Goal: Task Accomplishment & Management: Manage account settings

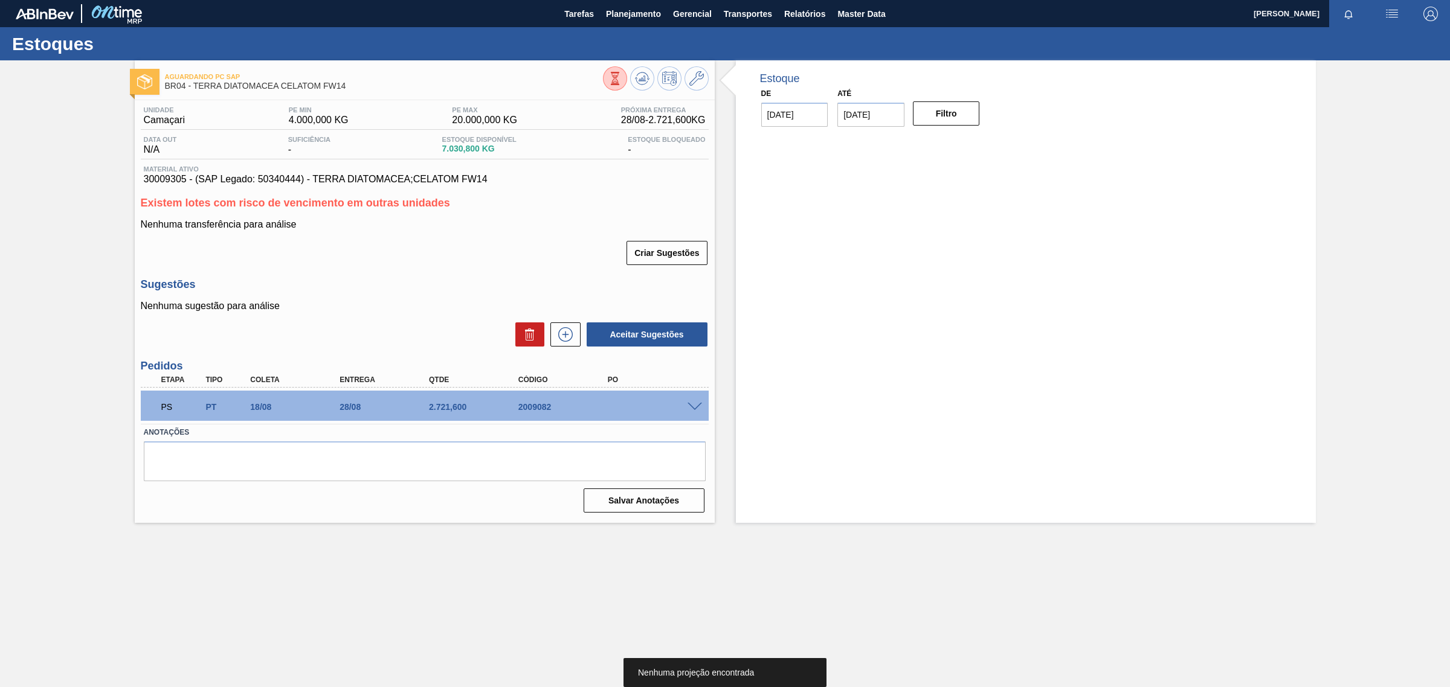
click at [666, 414] on div "PS PT 18/08 28/08 2.721,[PHONE_NUMBER]" at bounding box center [421, 406] width 536 height 24
click at [689, 406] on span at bounding box center [694, 407] width 14 height 9
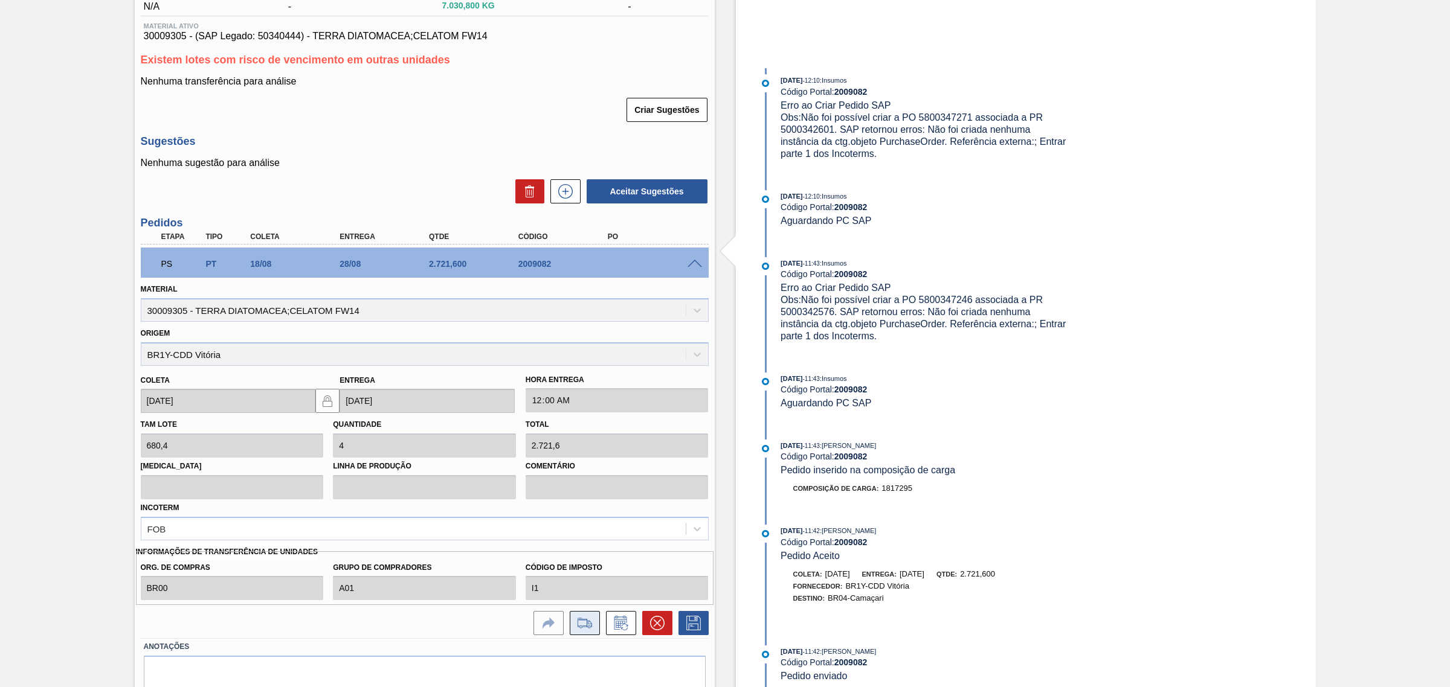
scroll to position [201, 0]
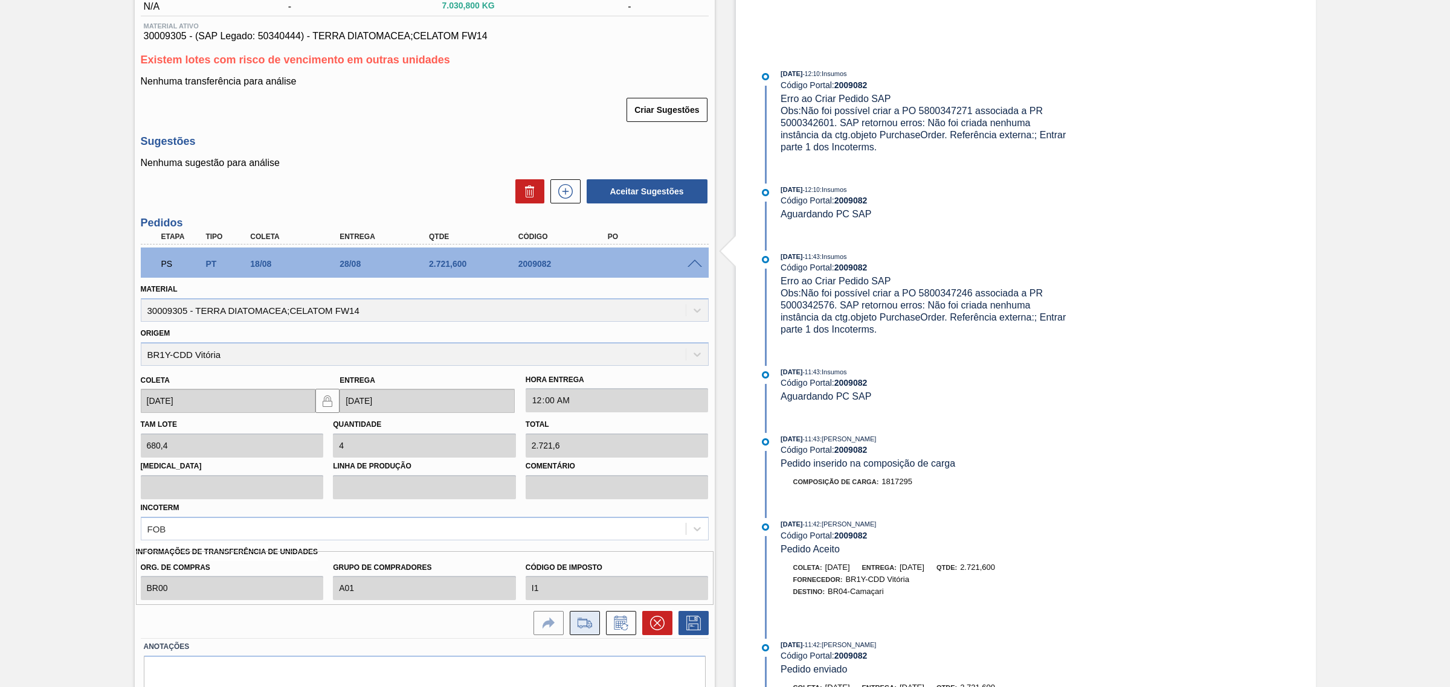
click at [592, 622] on icon at bounding box center [584, 623] width 19 height 14
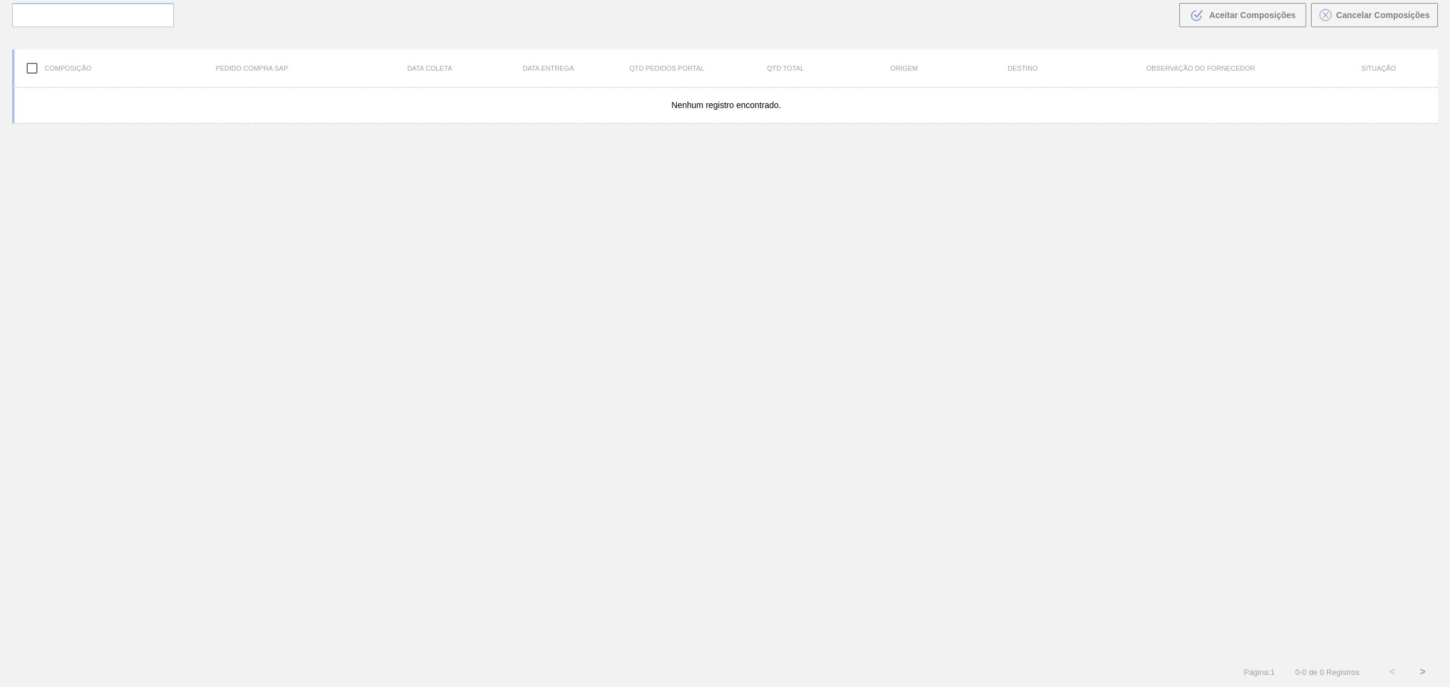
scroll to position [86, 0]
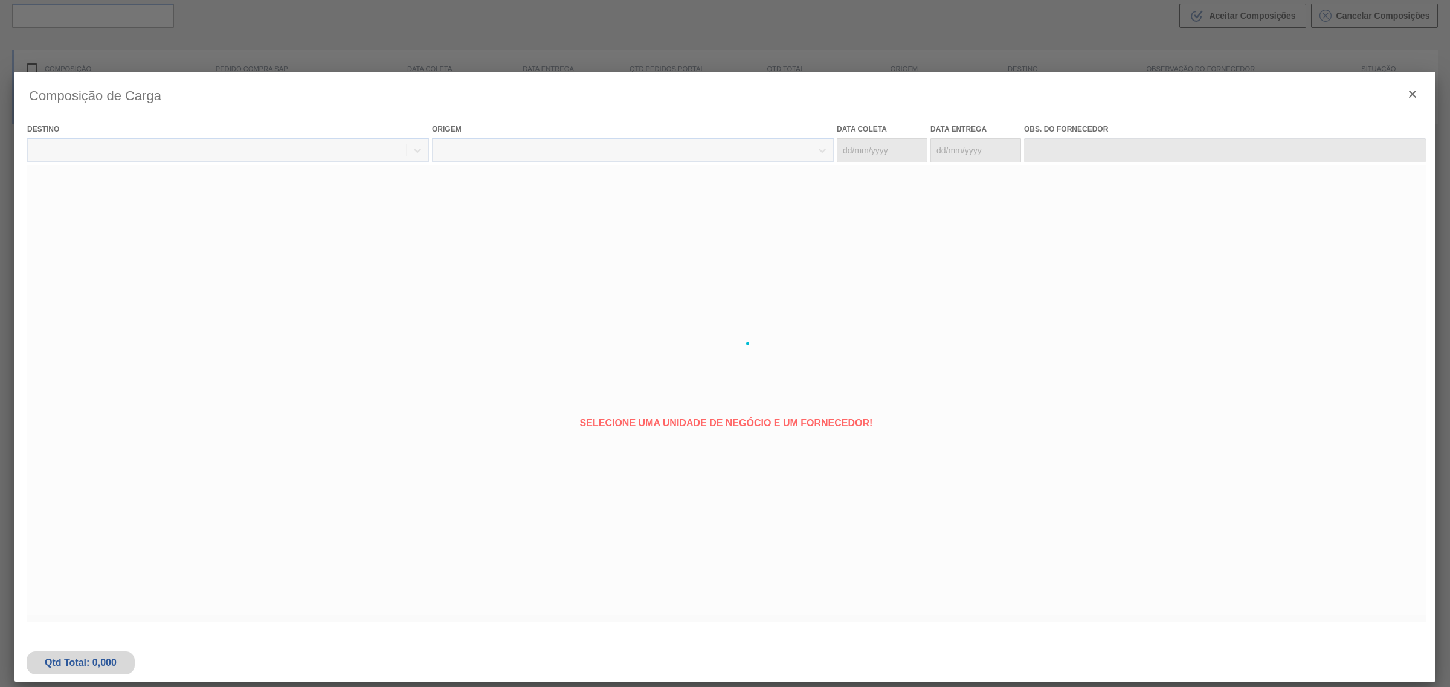
type coleta "[DATE]"
type entrega "[DATE]"
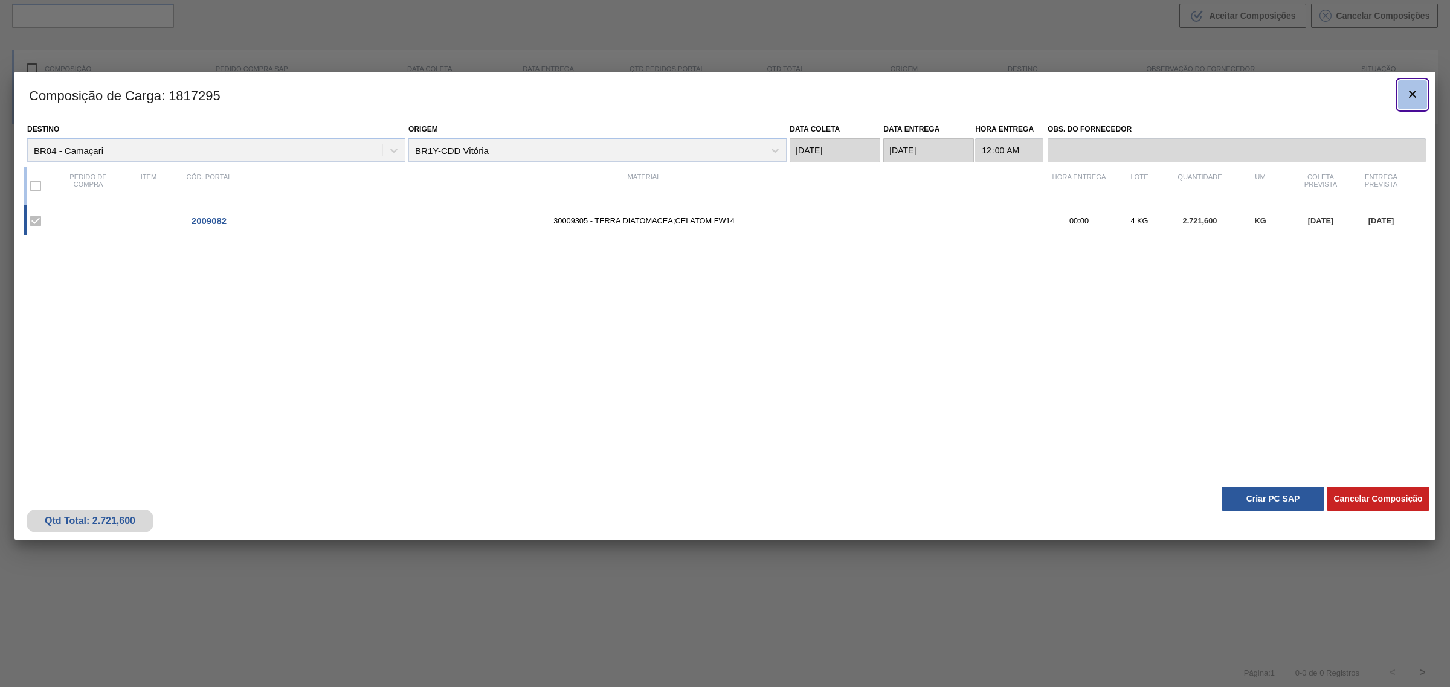
click at [1411, 92] on icon "botão de ícone" at bounding box center [1412, 94] width 7 height 7
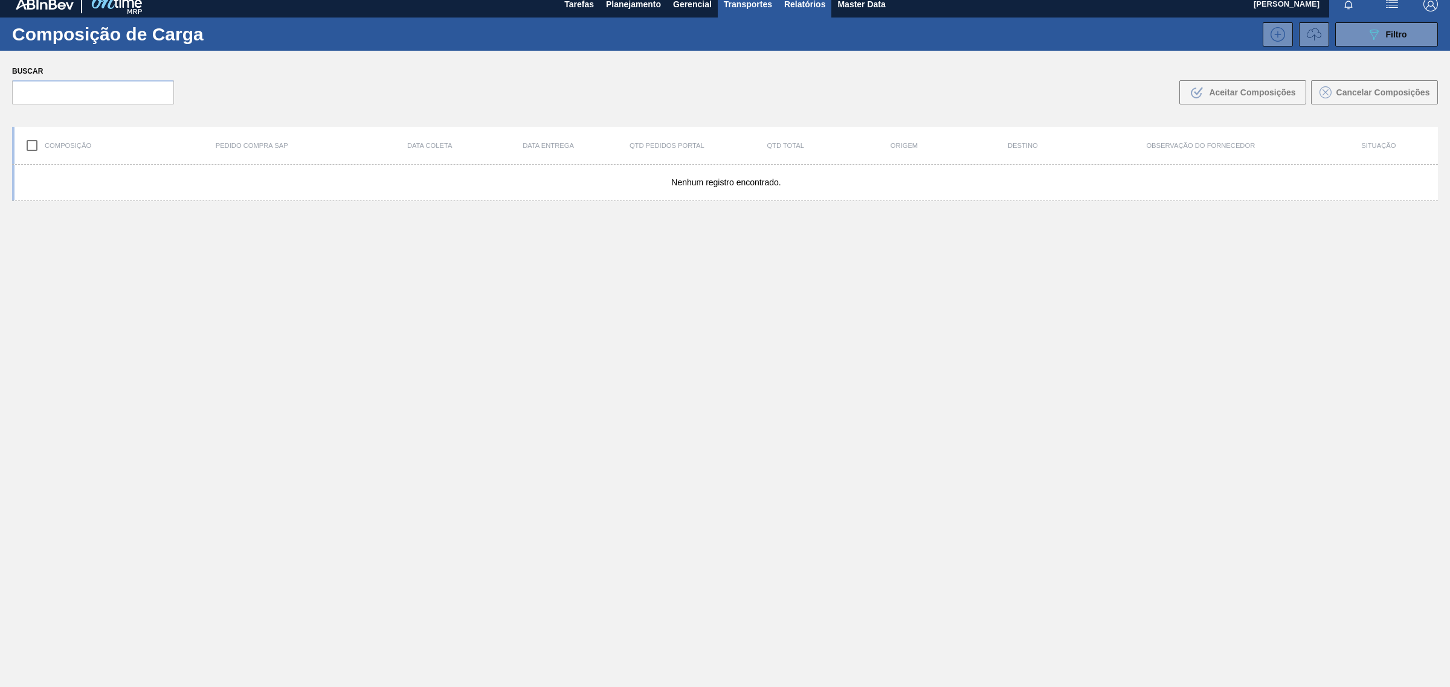
scroll to position [0, 0]
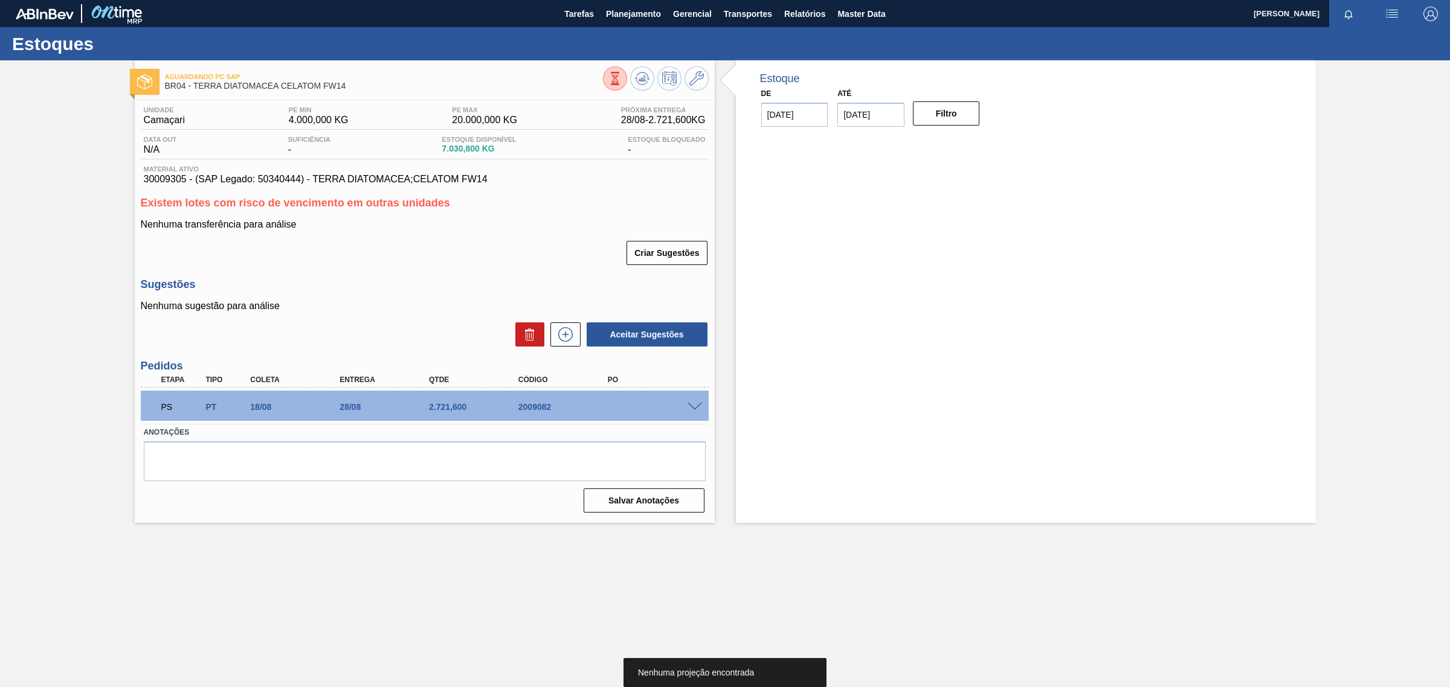
click at [696, 406] on span at bounding box center [694, 407] width 14 height 9
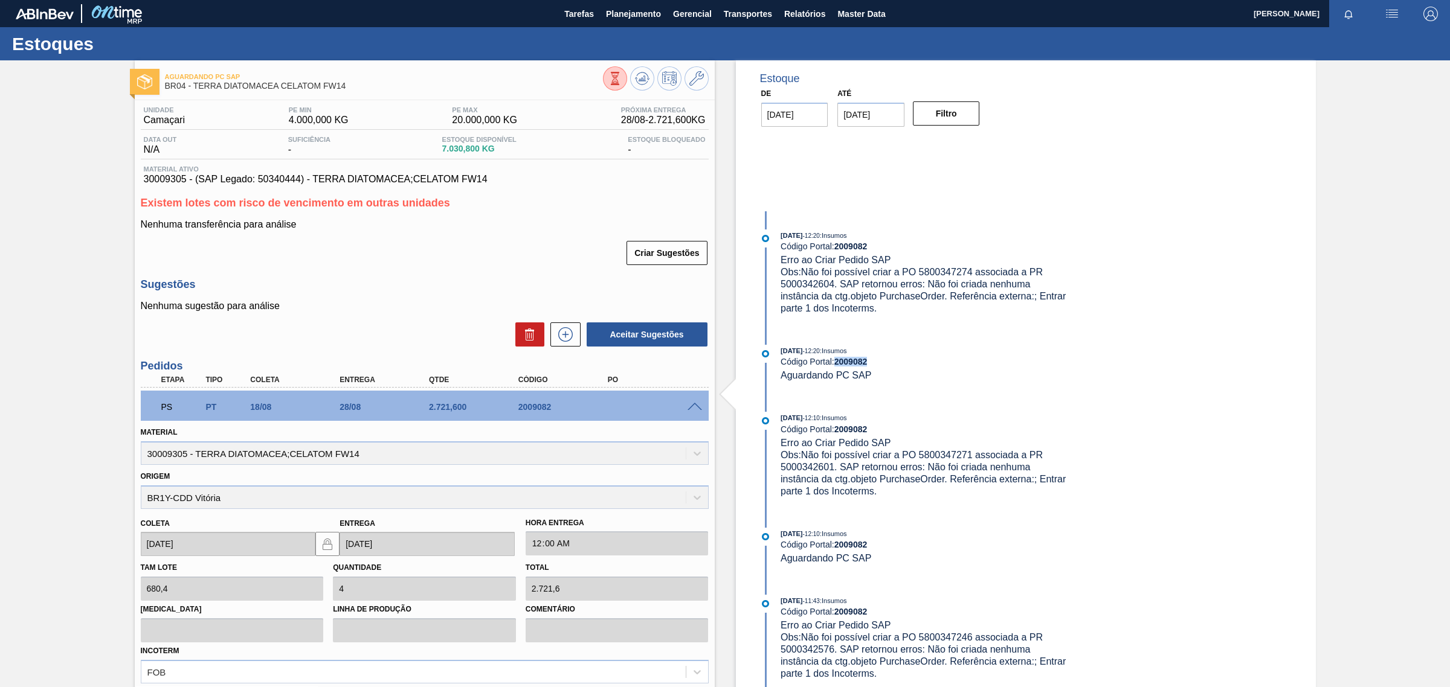
drag, startPoint x: 835, startPoint y: 361, endPoint x: 872, endPoint y: 363, distance: 36.3
click at [872, 363] on div "Código Portal: 2009082" at bounding box center [923, 362] width 287 height 10
copy strong "2009082"
drag, startPoint x: 146, startPoint y: 181, endPoint x: 490, endPoint y: 179, distance: 344.9
click at [490, 179] on span "30009305 - (SAP Legado: 50340444) - TERRA DIATOMACEA;CELATOM FW14" at bounding box center [425, 179] width 562 height 11
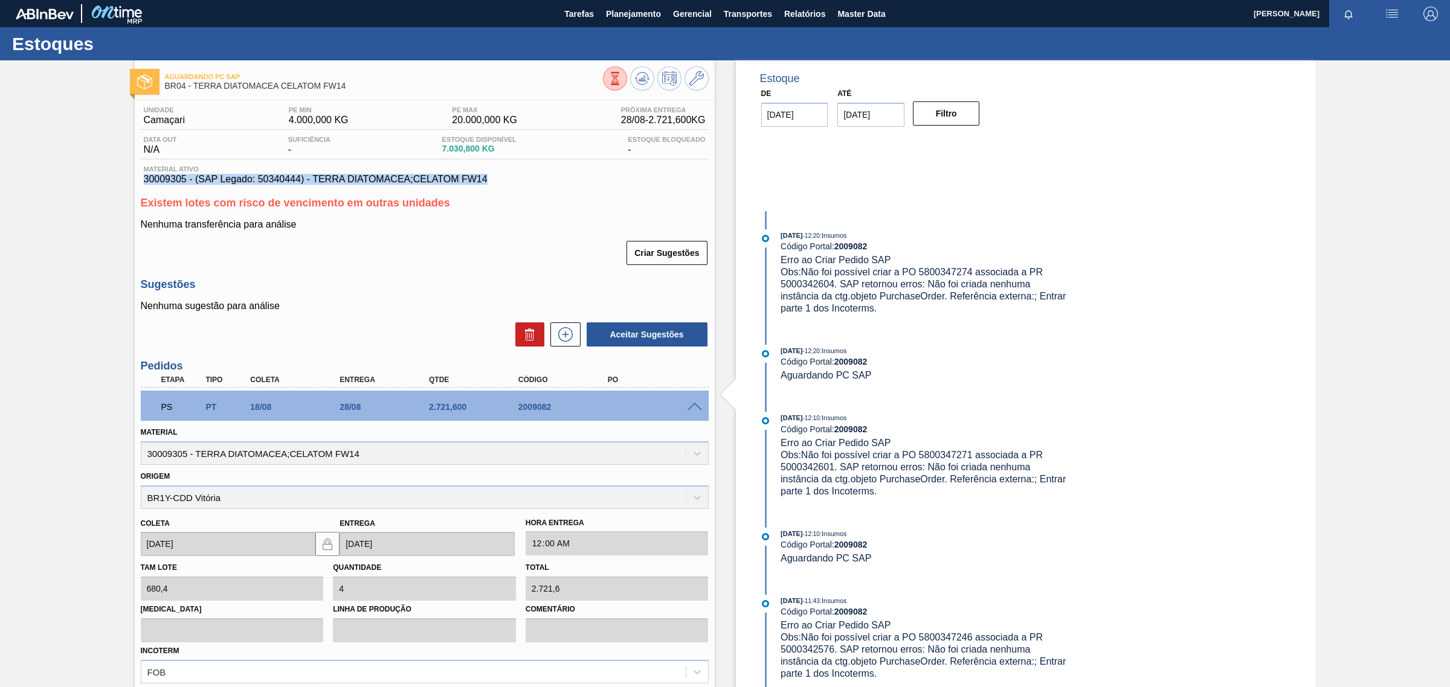
copy span "30009305 - (SAP Legado: 50340444) - TERRA DIATOMACEA;CELATOM FW14"
click at [698, 89] on button at bounding box center [696, 78] width 24 height 24
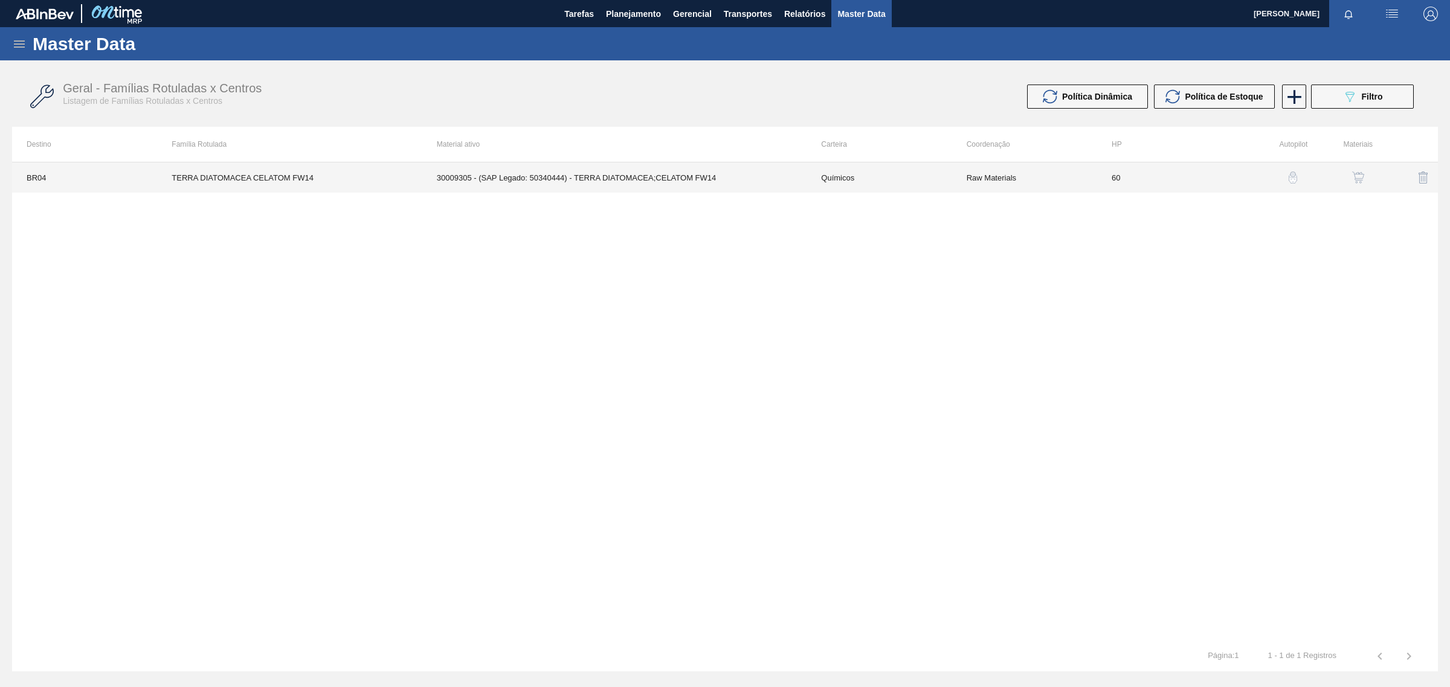
click at [802, 167] on td "30009305 - (SAP Legado: 50340444) - TERRA DIATOMACEA;CELATOM FW14" at bounding box center [614, 177] width 385 height 30
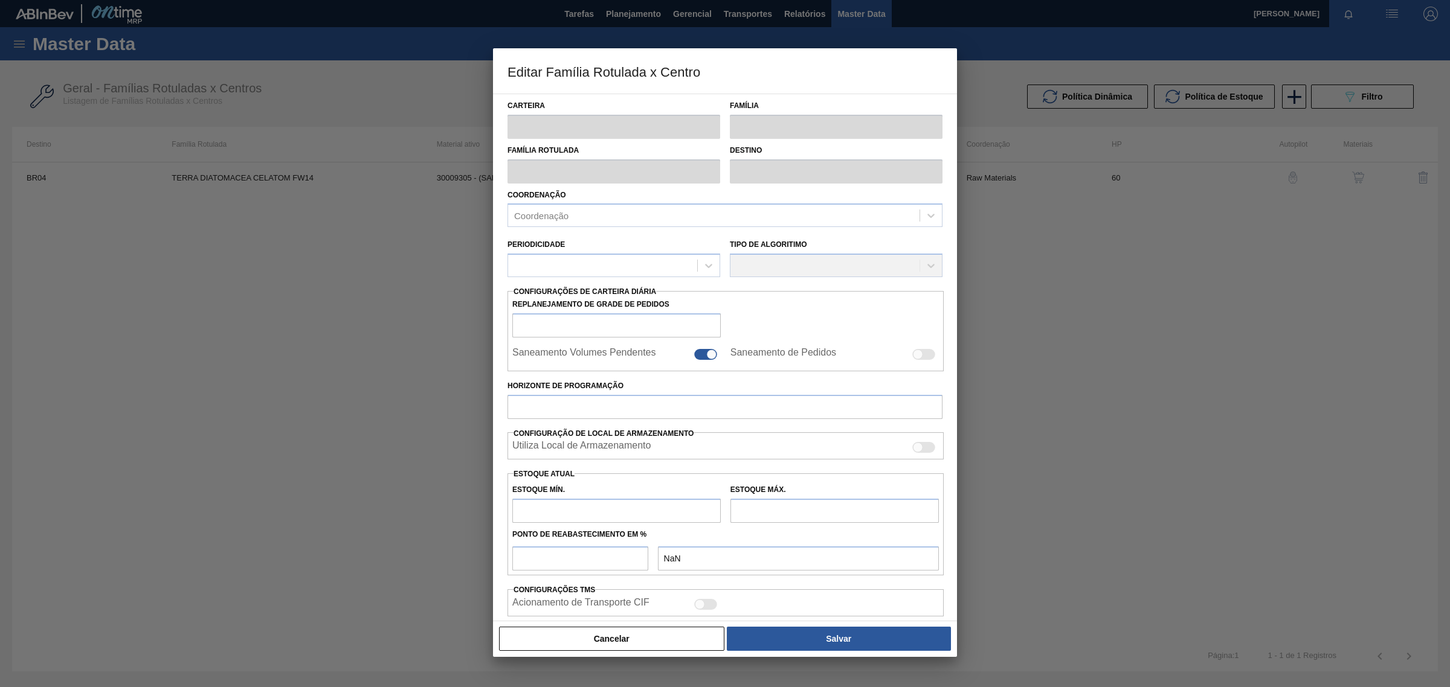
type input "Químicos"
type input "Terra"
type input "TERRA DIATOMACEA CELATOM FW14"
type input "BR04 - Camaçari"
type input "60"
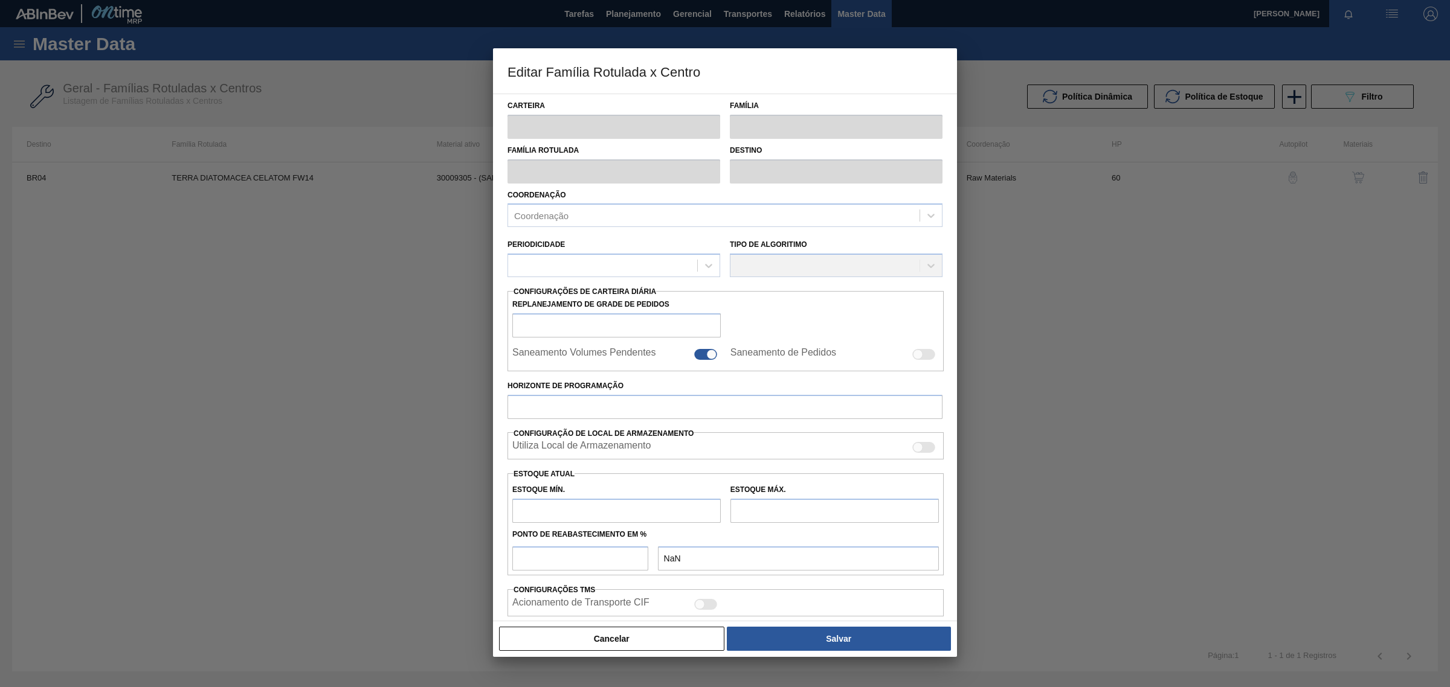
type input "4.000"
type input "20.000"
type input "50"
type input "12.000,000"
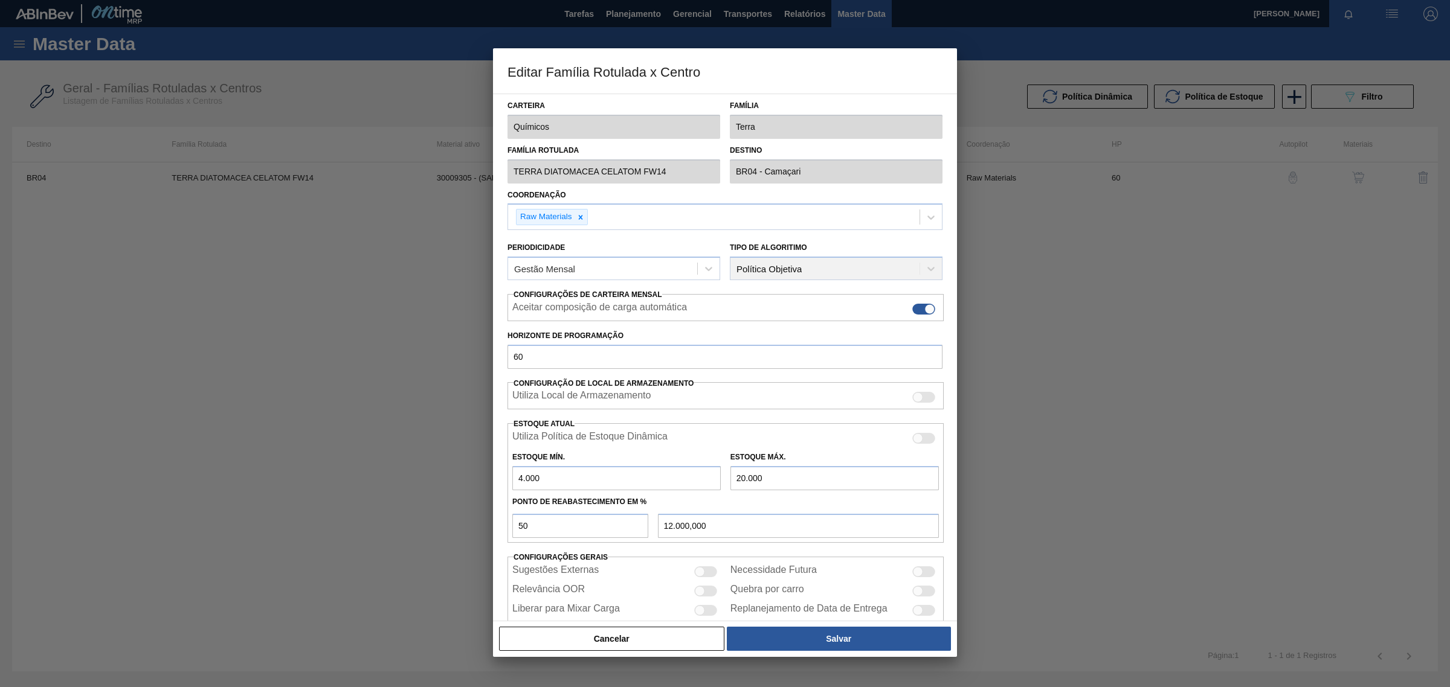
click at [1011, 240] on div at bounding box center [725, 343] width 1450 height 687
click at [582, 633] on button "Cancelar" at bounding box center [611, 639] width 225 height 24
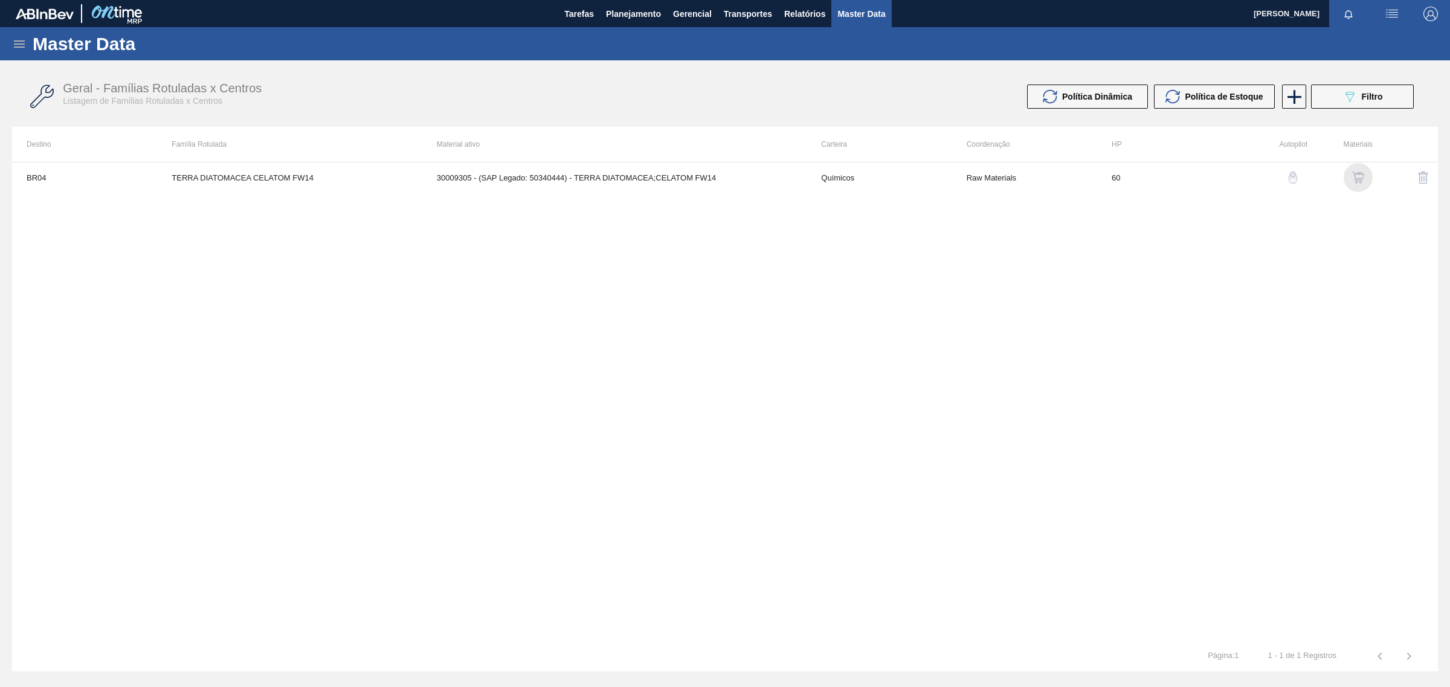
click at [1352, 182] on img "button" at bounding box center [1358, 178] width 12 height 12
